Goal: Task Accomplishment & Management: Use online tool/utility

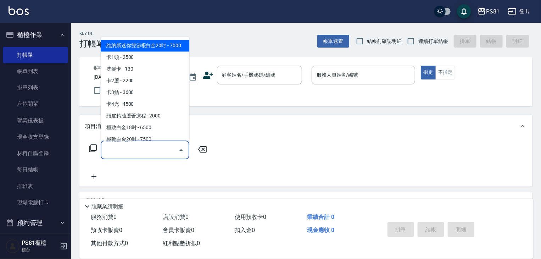
click at [139, 150] on input "服務名稱/代號" at bounding box center [140, 150] width 72 height 12
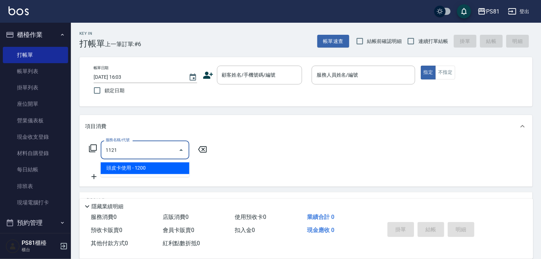
click at [123, 169] on span "頭皮卡使用 - 1200" at bounding box center [145, 168] width 89 height 12
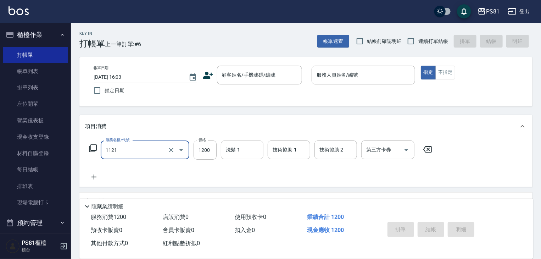
type input "頭皮卡使用(1121)"
click at [251, 151] on input "洗髮-1" at bounding box center [242, 150] width 36 height 12
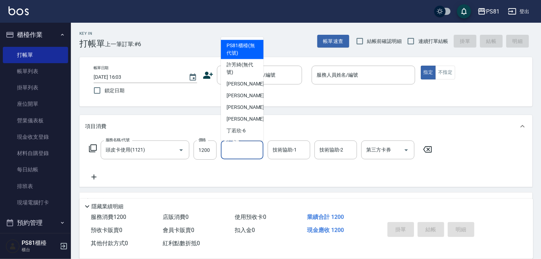
click at [376, 148] on input "第三方卡券" at bounding box center [383, 150] width 36 height 12
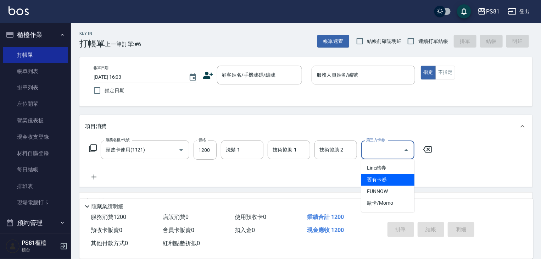
click at [390, 182] on span "舊有卡券" at bounding box center [387, 180] width 53 height 12
type input "舊有卡券"
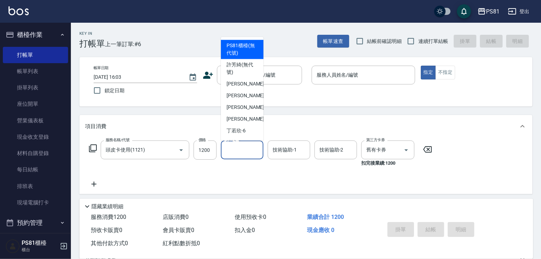
click at [240, 149] on input "洗髮-1" at bounding box center [242, 150] width 36 height 12
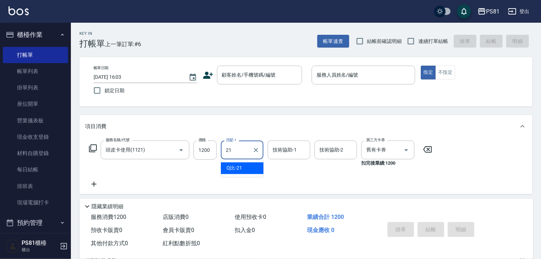
type input "Q比-21"
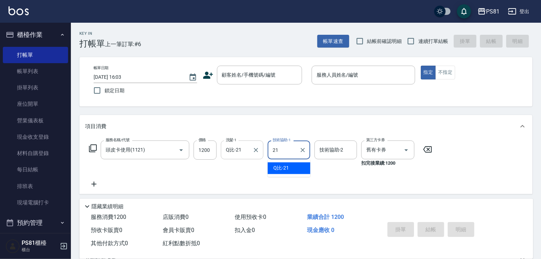
type input "Q比-21"
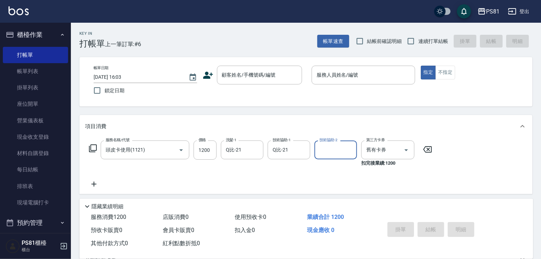
click at [93, 186] on icon at bounding box center [94, 184] width 18 height 9
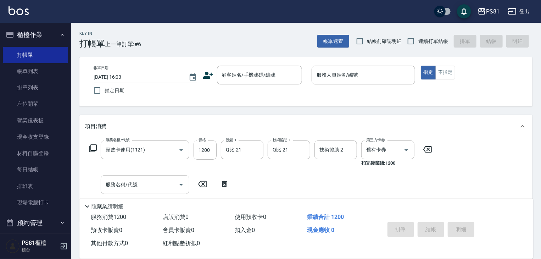
click at [132, 185] on input "服務名稱/代號" at bounding box center [140, 184] width 72 height 12
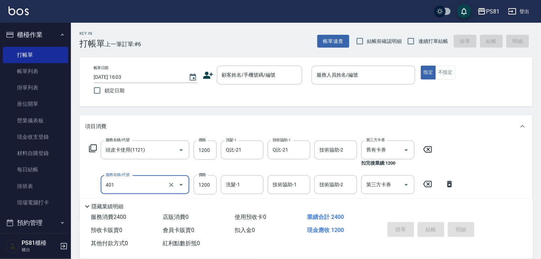
type input "基本染髮(401)"
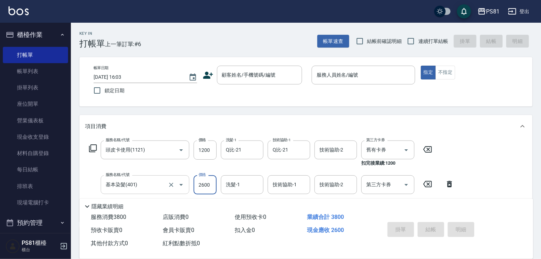
type input "2600"
type input "Q比-21"
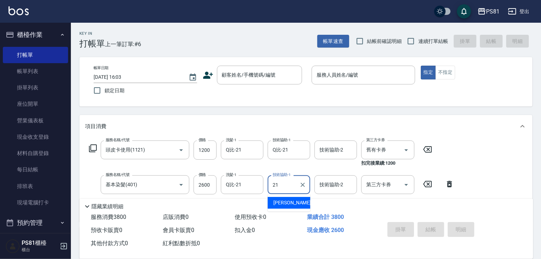
type input "Q比-21"
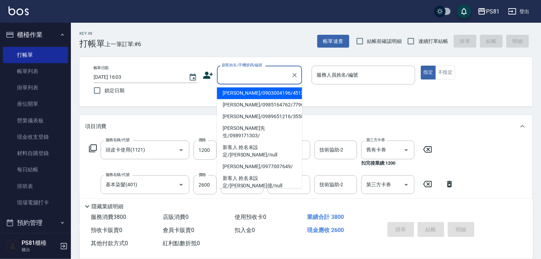
click at [261, 73] on input "顧客姓名/手機號碼/編號" at bounding box center [254, 75] width 68 height 12
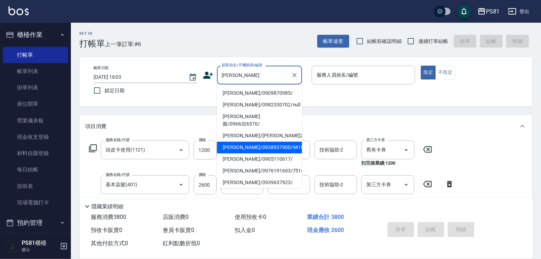
click at [285, 143] on li "[PERSON_NAME]/0938937900/9410" at bounding box center [259, 147] width 85 height 12
type input "[PERSON_NAME]/0938937900/9410"
type input "綺綺-7"
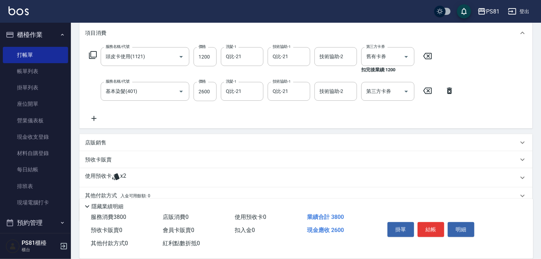
scroll to position [106, 0]
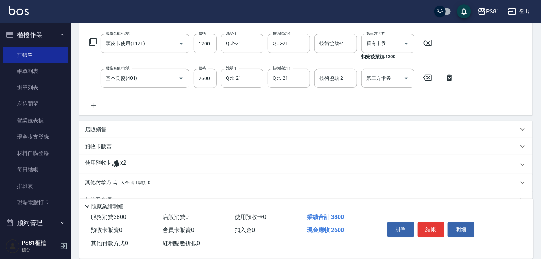
click at [127, 128] on div "店販銷售" at bounding box center [301, 129] width 433 height 7
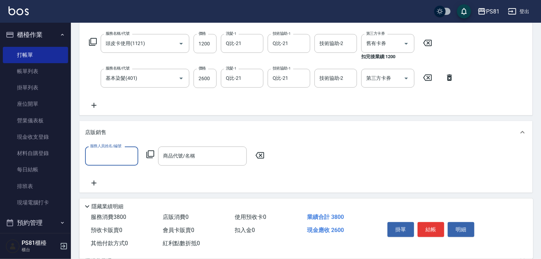
scroll to position [0, 0]
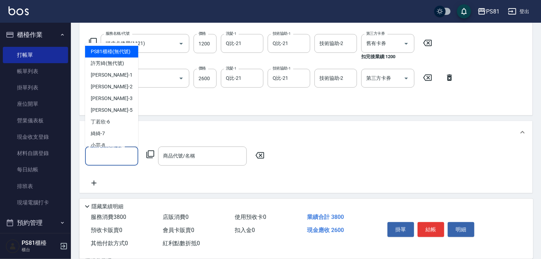
click at [126, 155] on input "服務人員姓名/編號" at bounding box center [111, 156] width 47 height 12
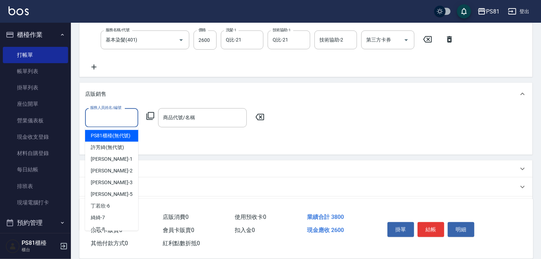
scroll to position [177, 0]
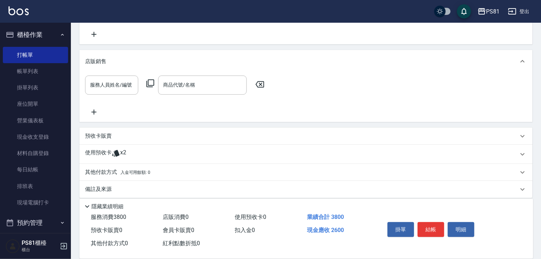
click at [196, 126] on div "項目消費 服務名稱/代號 頭皮卡使用(1121) 服務名稱/代號 價格 1200 價格 洗髮-1 Q比-21 洗髮-1 技術協助-1 Q比-21 技術協助-1…" at bounding box center [305, 68] width 453 height 260
click at [114, 137] on div "預收卡販賣" at bounding box center [301, 135] width 433 height 7
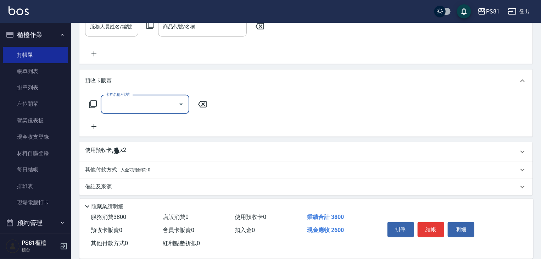
scroll to position [239, 0]
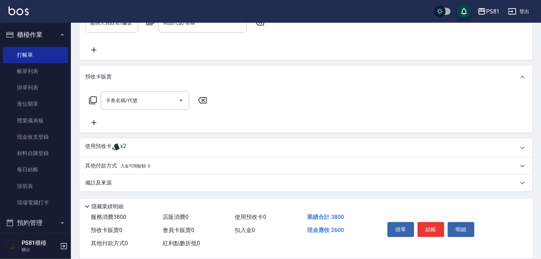
click at [146, 167] on span "入金可用餘額: 0" at bounding box center [136, 165] width 30 height 5
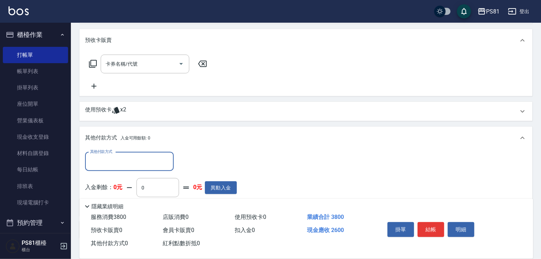
scroll to position [310, 0]
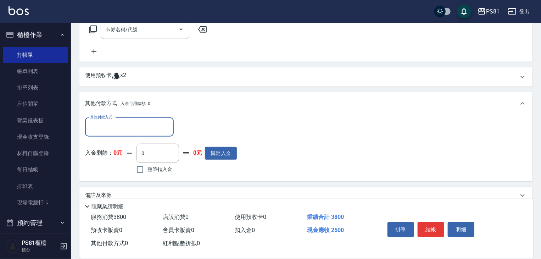
click at [120, 127] on input "其他付款方式" at bounding box center [129, 127] width 82 height 12
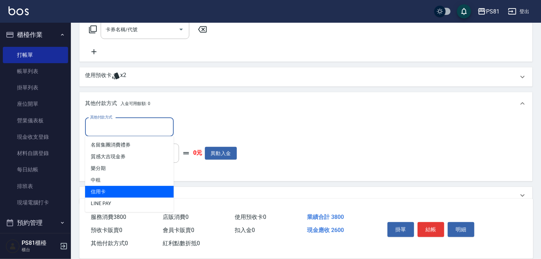
drag, startPoint x: 113, startPoint y: 188, endPoint x: 123, endPoint y: 181, distance: 11.9
click at [113, 188] on span "信用卡" at bounding box center [129, 192] width 89 height 12
type input "信用卡"
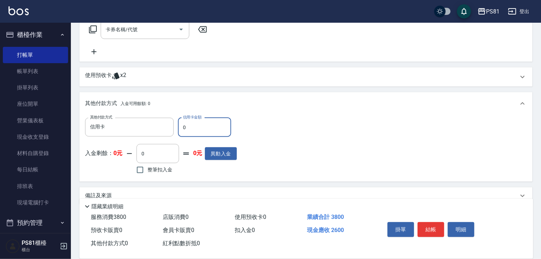
click at [188, 129] on input "0" at bounding box center [204, 127] width 53 height 19
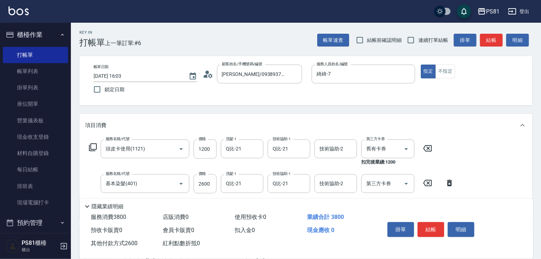
scroll to position [0, 0]
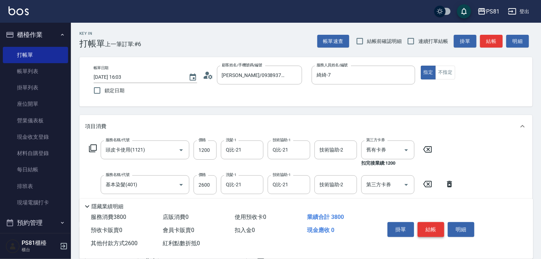
type input "2600"
click at [432, 226] on button "結帳" at bounding box center [431, 229] width 27 height 15
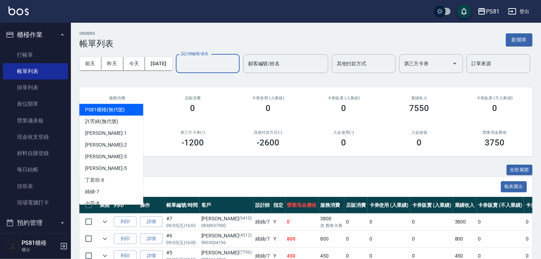
click at [179, 70] on input "設計師編號/姓名" at bounding box center [207, 63] width 57 height 12
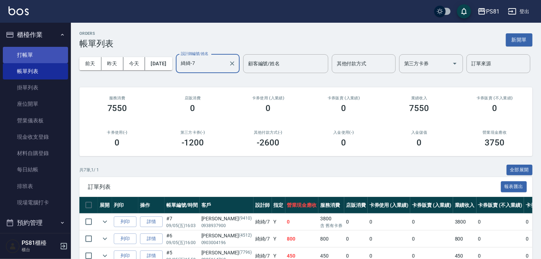
type input "綺綺-7"
click at [44, 56] on link "打帳單" at bounding box center [35, 55] width 65 height 16
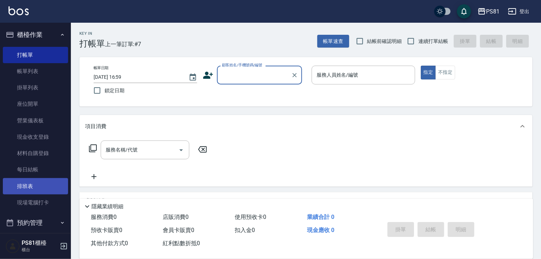
click at [34, 191] on link "排班表" at bounding box center [35, 186] width 65 height 16
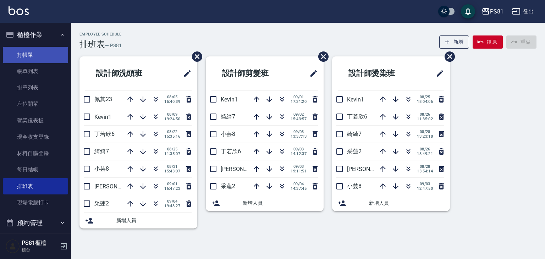
click at [26, 53] on link "打帳單" at bounding box center [35, 55] width 65 height 16
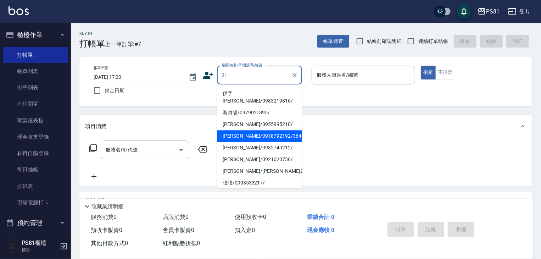
scroll to position [148, 0]
click at [256, 130] on li "[PERSON_NAME]/0938792192/364" at bounding box center [259, 136] width 85 height 12
type input "[PERSON_NAME]/0938792192/364"
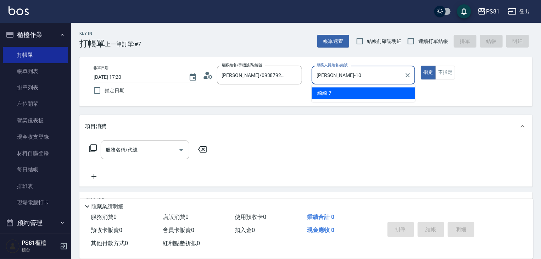
type input "[PERSON_NAME]-10"
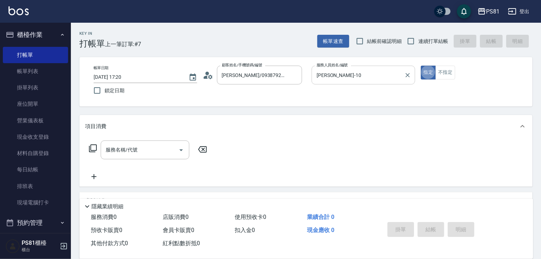
type button "true"
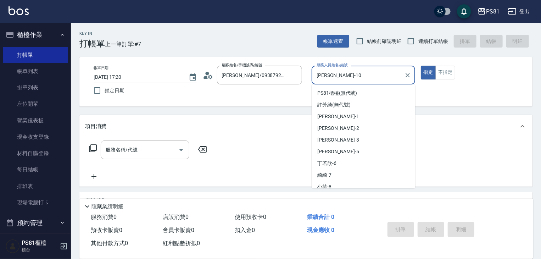
click at [341, 71] on input "[PERSON_NAME]-10" at bounding box center [358, 75] width 87 height 12
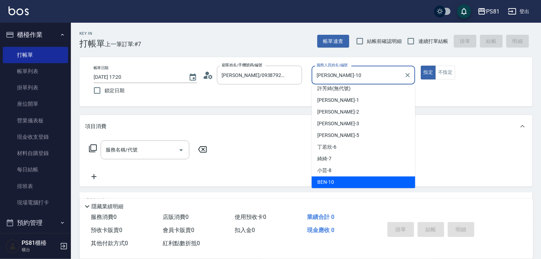
click at [341, 71] on input "[PERSON_NAME]-10" at bounding box center [358, 75] width 87 height 12
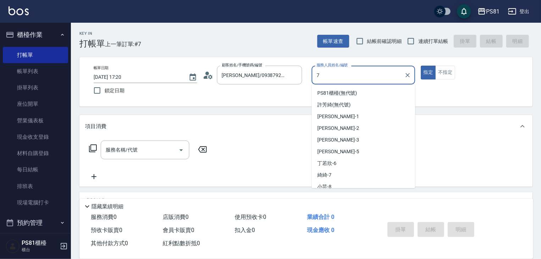
type input "綺綺-7"
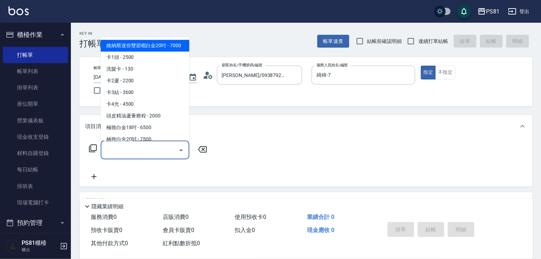
click at [150, 142] on div "服務名稱/代號" at bounding box center [145, 149] width 89 height 19
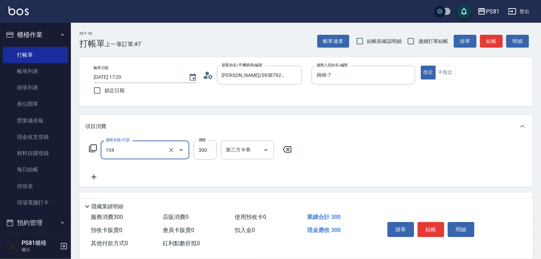
type input "C級單剪300(104)"
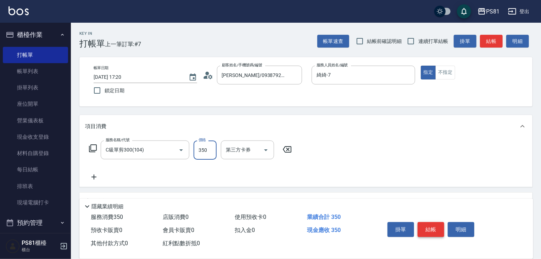
type input "350"
click at [434, 224] on button "結帳" at bounding box center [431, 229] width 27 height 15
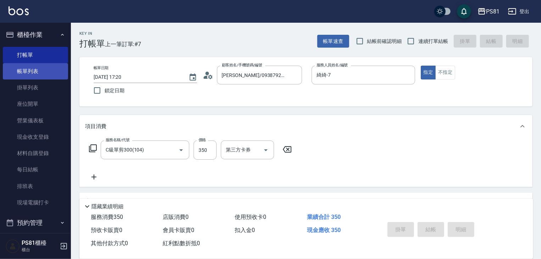
click at [21, 72] on link "帳單列表" at bounding box center [35, 71] width 65 height 16
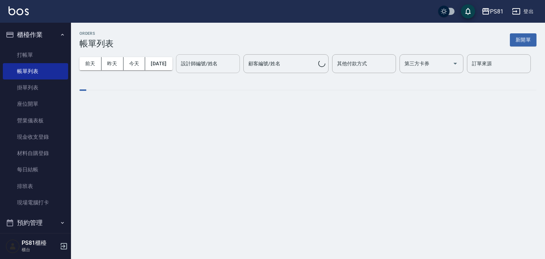
click at [179, 70] on input "設計師編號/姓名" at bounding box center [207, 63] width 57 height 12
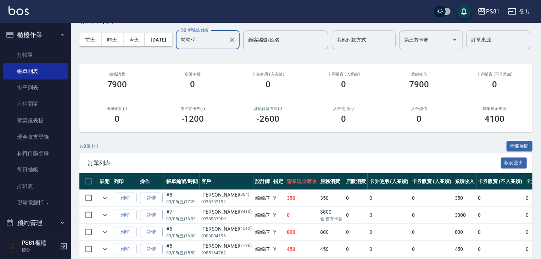
scroll to position [145, 0]
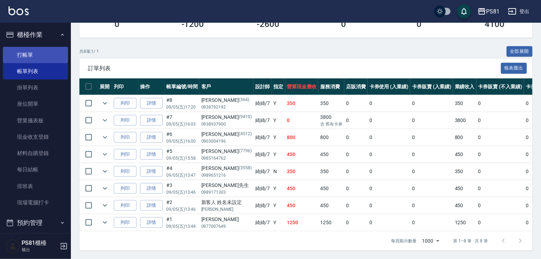
type input "綺綺-7"
click at [20, 52] on link "打帳單" at bounding box center [35, 55] width 65 height 16
